Goal: Task Accomplishment & Management: Use online tool/utility

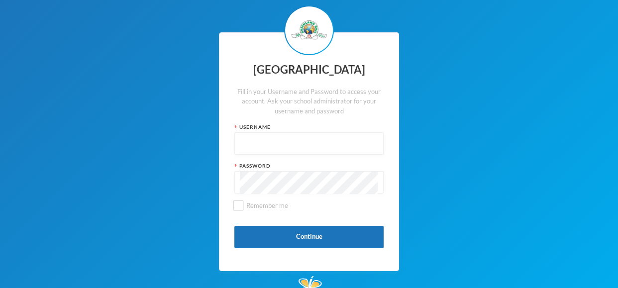
click at [281, 142] on input "text" at bounding box center [309, 144] width 138 height 22
type input "glh25cs30"
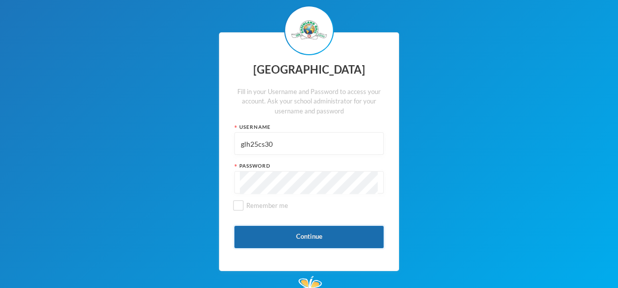
click at [281, 231] on button "Continue" at bounding box center [309, 237] width 149 height 22
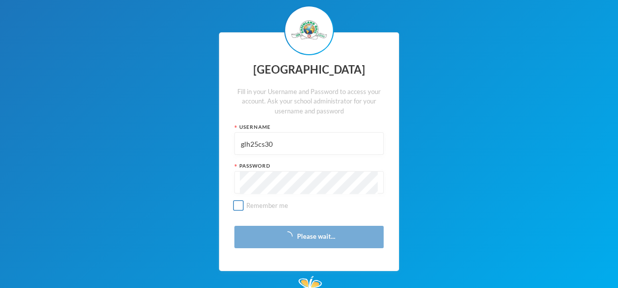
click at [246, 208] on span "Remember me" at bounding box center [267, 206] width 50 height 8
click at [244, 208] on input "Remember me" at bounding box center [239, 206] width 10 height 10
checkbox input "true"
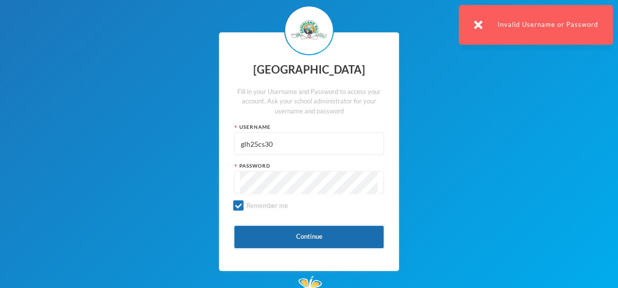
click at [253, 231] on button "Continue" at bounding box center [309, 237] width 149 height 22
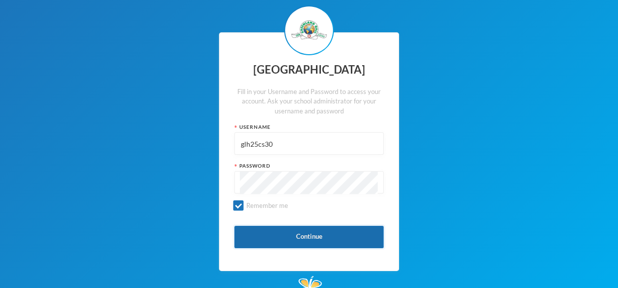
click at [265, 243] on button "Continue" at bounding box center [309, 237] width 149 height 22
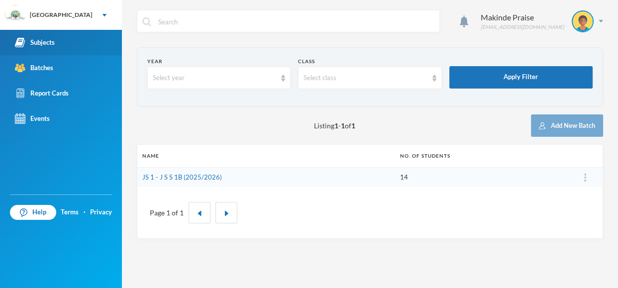
click at [60, 37] on link "Subjects" at bounding box center [61, 42] width 122 height 25
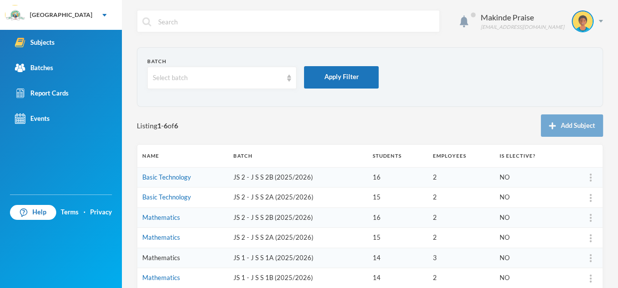
click at [163, 257] on link "Mathematics" at bounding box center [161, 258] width 38 height 8
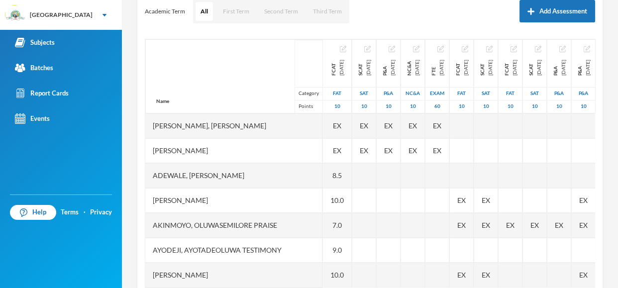
scroll to position [165, 0]
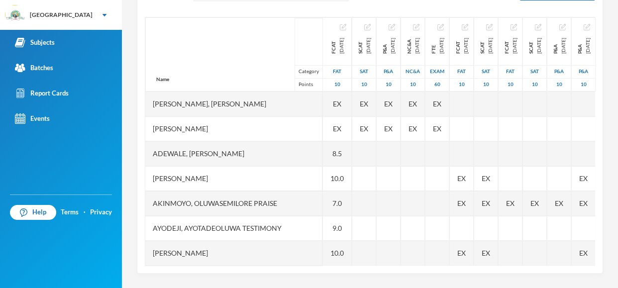
click at [600, 98] on div "Scoresheet Academic Term All First Term Second Term Third Term Add Assessment N…" at bounding box center [370, 109] width 467 height 329
drag, startPoint x: 600, startPoint y: 98, endPoint x: 604, endPoint y: 126, distance: 29.2
click at [604, 126] on div "Makinde Praise [EMAIL_ADDRESS][DOMAIN_NAME] Options Mathematics JS 1 - J S S 1A…" at bounding box center [370, 144] width 496 height 288
click at [599, 119] on div "Scoresheet Academic Term All First Term Second Term Third Term Add Assessment N…" at bounding box center [370, 109] width 467 height 329
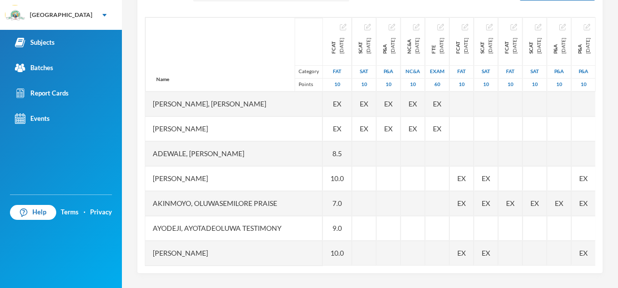
click at [599, 119] on div "Scoresheet Academic Term All First Term Second Term Third Term Add Assessment N…" at bounding box center [370, 109] width 467 height 329
click at [599, 114] on div "Scoresheet Academic Term All First Term Second Term Third Term Add Assessment N…" at bounding box center [370, 109] width 467 height 329
click at [598, 112] on div "Scoresheet Academic Term All First Term Second Term Third Term Add Assessment N…" at bounding box center [370, 109] width 467 height 329
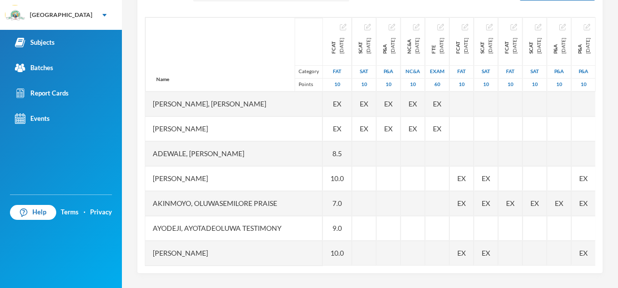
click at [595, 98] on div "Scoresheet Academic Term All First Term Second Term Third Term Add Assessment N…" at bounding box center [370, 109] width 467 height 329
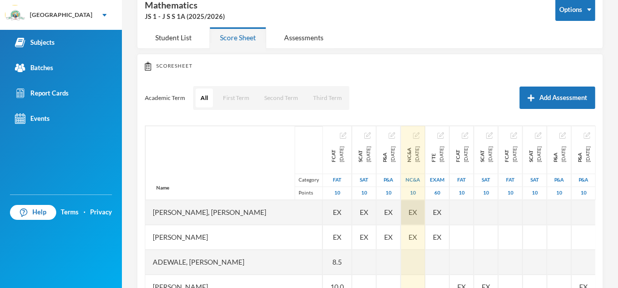
scroll to position [46, 0]
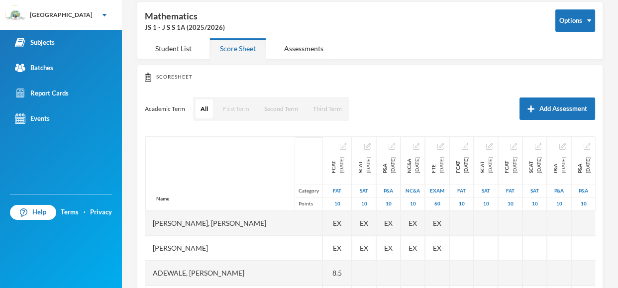
click at [237, 105] on button "First Term" at bounding box center [236, 109] width 36 height 19
click at [235, 109] on button "First Term" at bounding box center [236, 109] width 36 height 19
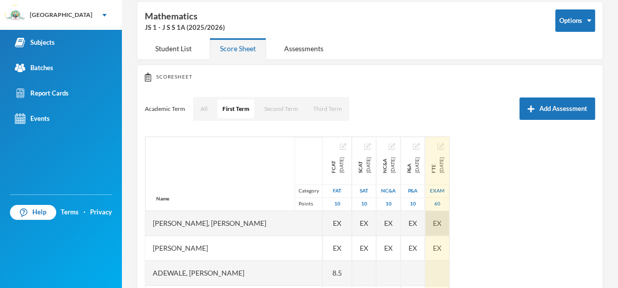
click at [450, 212] on div "EX" at bounding box center [438, 223] width 24 height 25
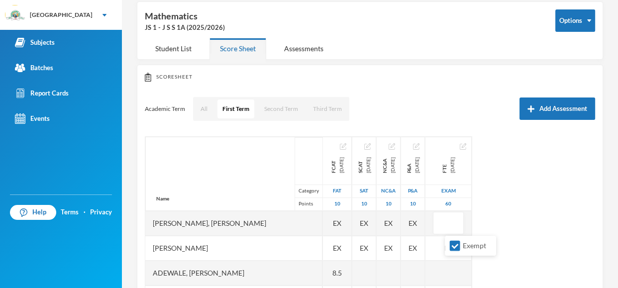
click at [574, 171] on div "Name Category Points [PERSON_NAME], [PERSON_NAME], [PERSON_NAME] Fikayomi [PERS…" at bounding box center [370, 260] width 451 height 249
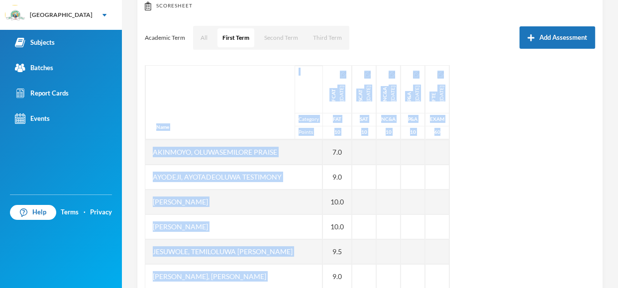
scroll to position [165, 0]
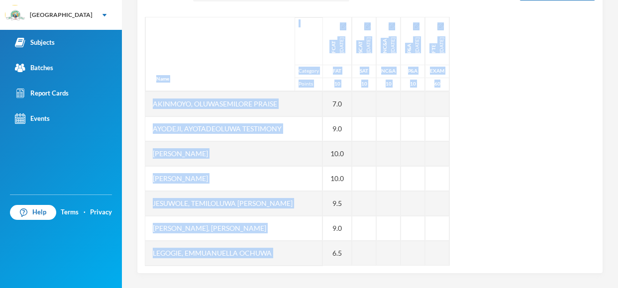
drag, startPoint x: 617, startPoint y: 100, endPoint x: 617, endPoint y: 201, distance: 101.6
click at [617, 201] on div "Makinde Praise [EMAIL_ADDRESS][DOMAIN_NAME] Options Mathematics JS 1 - J S S 1A…" at bounding box center [370, 144] width 496 height 288
click at [552, 198] on div "Name Category Points [PERSON_NAME], [PERSON_NAME], [PERSON_NAME] Fikayomi [PERS…" at bounding box center [370, 141] width 451 height 249
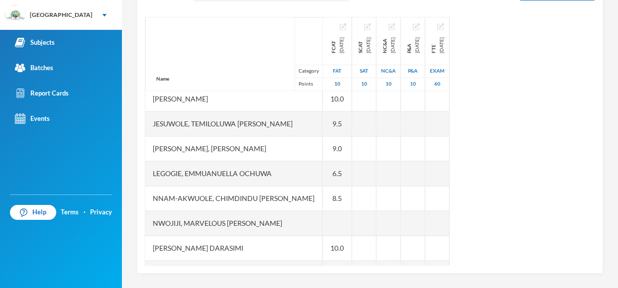
scroll to position [199, 0]
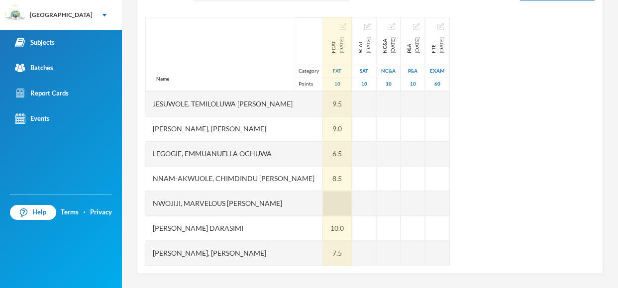
click at [323, 202] on div at bounding box center [337, 203] width 29 height 25
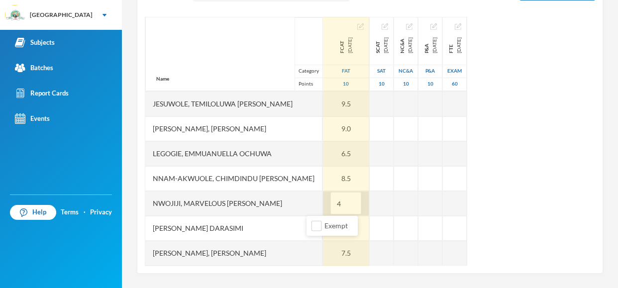
type input "4"
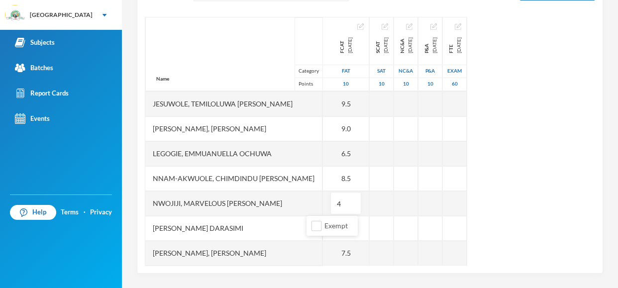
click at [558, 174] on div "Name Category Points [PERSON_NAME], [PERSON_NAME], [PERSON_NAME] Fikayomi [PERS…" at bounding box center [370, 141] width 451 height 249
